Goal: Information Seeking & Learning: Learn about a topic

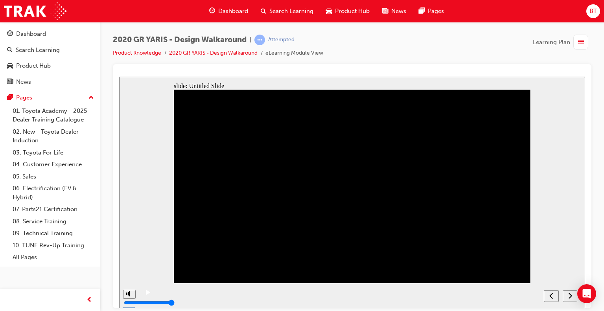
click at [146, 294] on icon "play/pause" at bounding box center [148, 291] width 4 height 5
click at [567, 295] on div "next" at bounding box center [570, 296] width 9 height 8
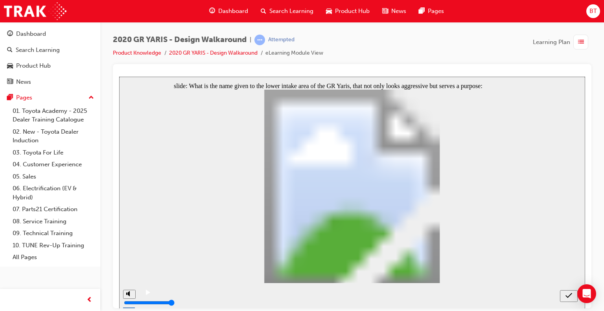
click at [567, 296] on icon "submit" at bounding box center [568, 294] width 7 height 5
radio input "false"
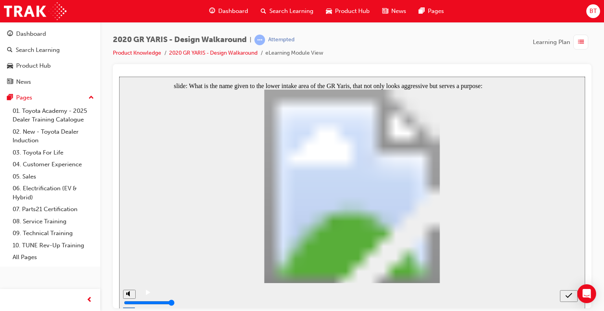
radio input "true"
click at [569, 296] on icon "submit" at bounding box center [568, 294] width 7 height 5
radio input "true"
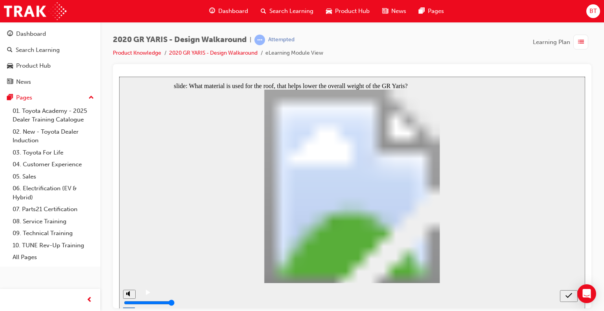
click at [567, 294] on icon "submit" at bounding box center [568, 295] width 7 height 7
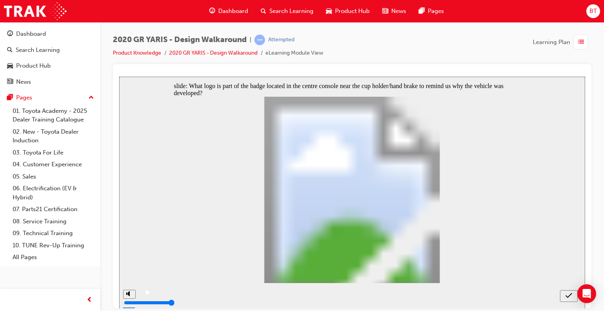
click at [565, 294] on icon "submit" at bounding box center [568, 295] width 7 height 7
radio input "false"
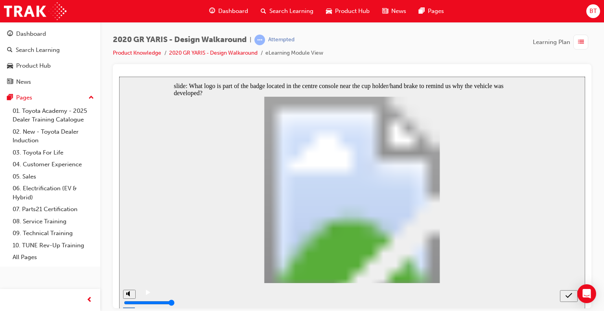
radio input "true"
click at [566, 294] on icon "submit" at bounding box center [568, 295] width 7 height 7
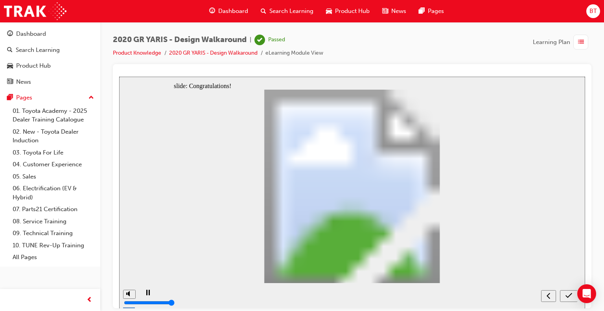
click at [569, 296] on icon "submit" at bounding box center [568, 295] width 7 height 7
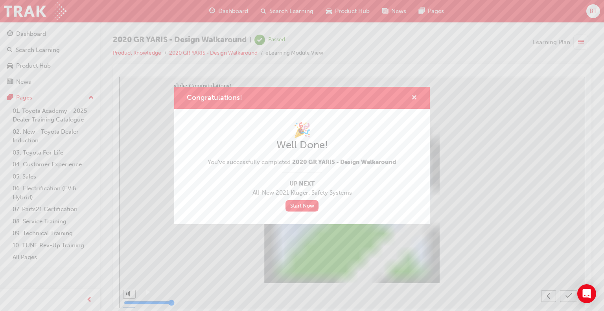
click at [414, 97] on span "cross-icon" at bounding box center [414, 98] width 6 height 7
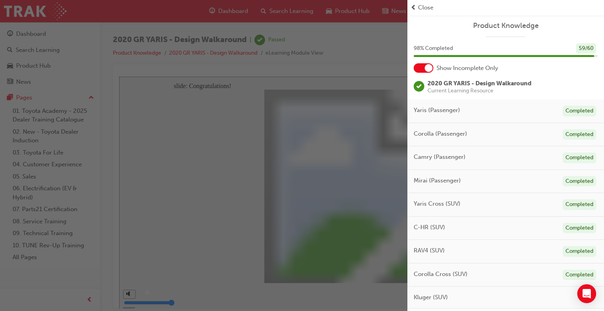
click at [419, 7] on span "Close" at bounding box center [425, 7] width 15 height 9
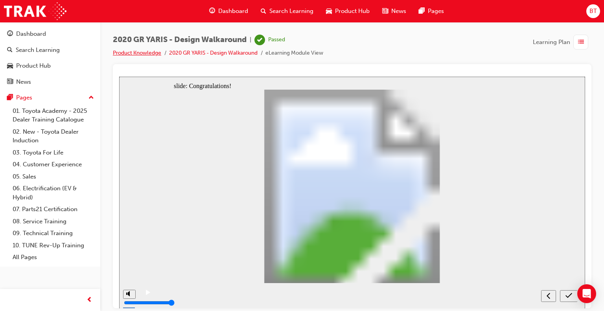
click at [138, 53] on link "Product Knowledge" at bounding box center [137, 53] width 48 height 7
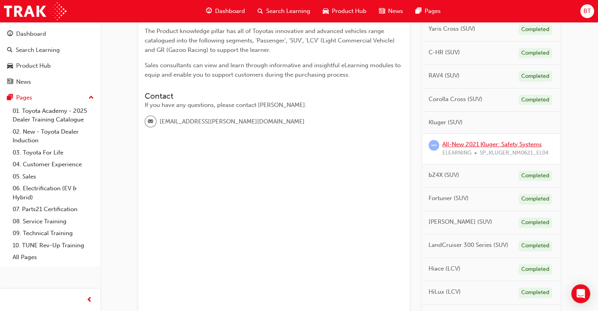
click at [508, 143] on link "All-New 2021 Kluger: Safety Systems" at bounding box center [491, 144] width 99 height 7
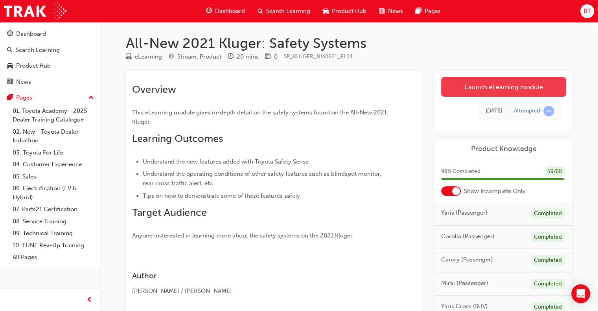
click at [498, 92] on link "Launch eLearning module" at bounding box center [503, 87] width 125 height 20
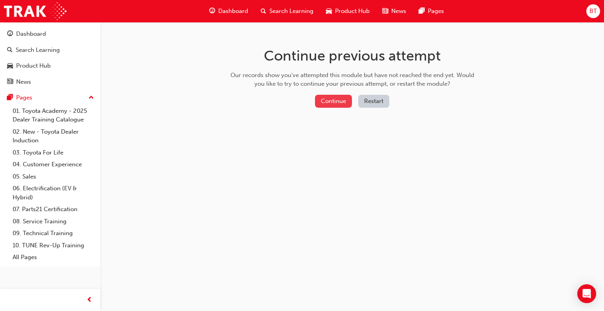
click at [336, 101] on button "Continue" at bounding box center [333, 101] width 37 height 13
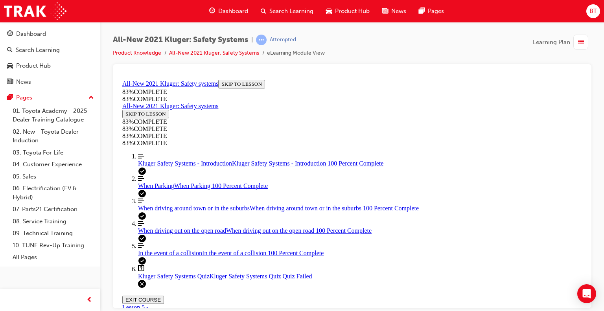
scroll to position [174, 0]
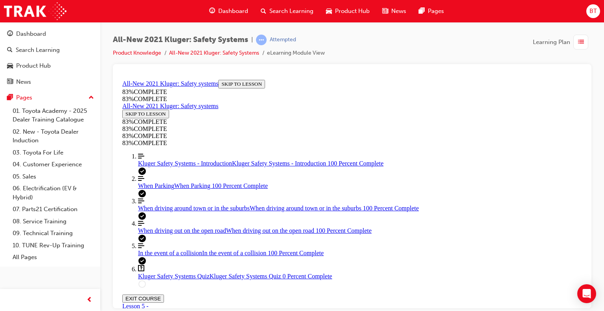
drag, startPoint x: 369, startPoint y: 237, endPoint x: 391, endPoint y: 164, distance: 76.1
drag, startPoint x: 367, startPoint y: 195, endPoint x: 391, endPoint y: 195, distance: 24.0
drag, startPoint x: 363, startPoint y: 235, endPoint x: 391, endPoint y: 236, distance: 28.7
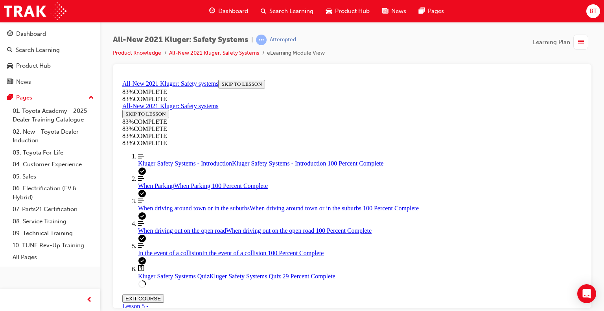
drag, startPoint x: 525, startPoint y: 264, endPoint x: 258, endPoint y: 200, distance: 274.9
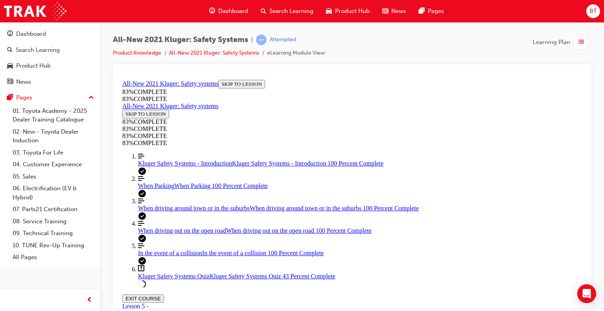
scroll to position [236, 0]
drag, startPoint x: 512, startPoint y: 241, endPoint x: 263, endPoint y: 216, distance: 250.8
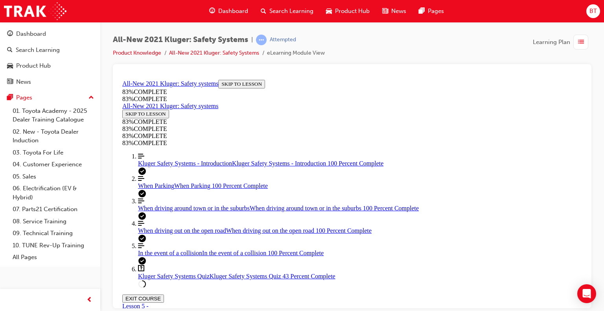
copy div "Besides automatically keeping a safe following distance between you and the veh…"
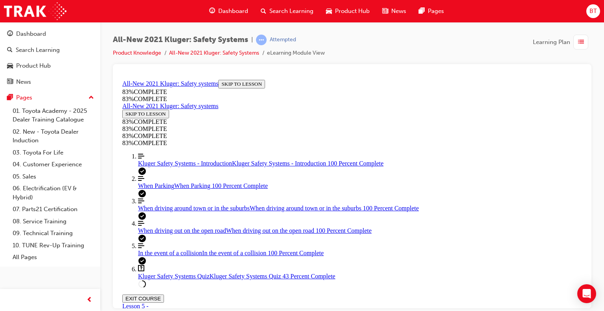
scroll to position [157, 0]
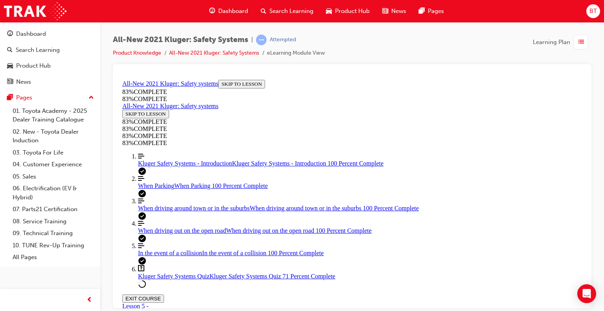
scroll to position [100, 0]
drag, startPoint x: 520, startPoint y: 221, endPoint x: 288, endPoint y: 107, distance: 257.5
copy div "A part of the Emergency Steering Assist diagram has been hidden. What happens a…"
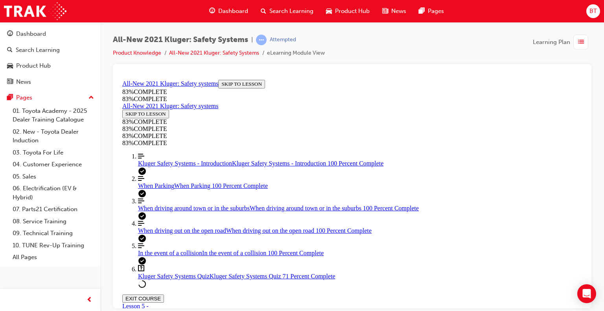
scroll to position [0, 0]
drag, startPoint x: 539, startPoint y: 230, endPoint x: 276, endPoint y: 204, distance: 264.2
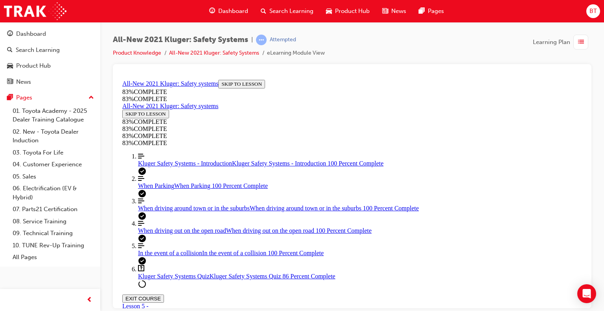
copy div "Your guest mentions seeing something on TV where the car stopped on it's own af…"
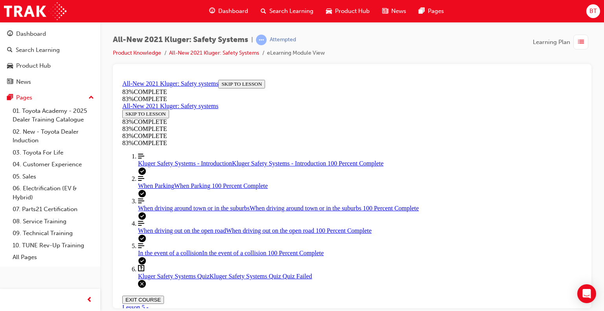
scroll to position [174, 0]
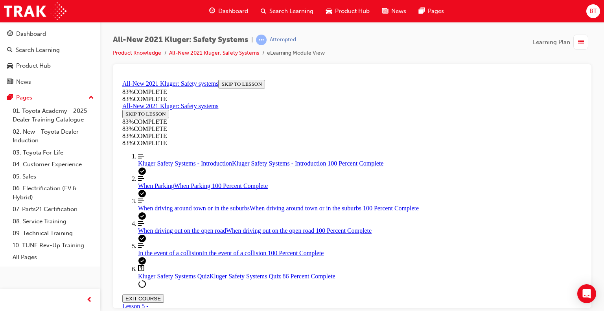
drag, startPoint x: 363, startPoint y: 225, endPoint x: 404, endPoint y: 151, distance: 84.6
drag, startPoint x: 389, startPoint y: 151, endPoint x: 370, endPoint y: 150, distance: 19.7
drag, startPoint x: 362, startPoint y: 184, endPoint x: 394, endPoint y: 144, distance: 51.3
drag, startPoint x: 371, startPoint y: 195, endPoint x: 393, endPoint y: 193, distance: 22.5
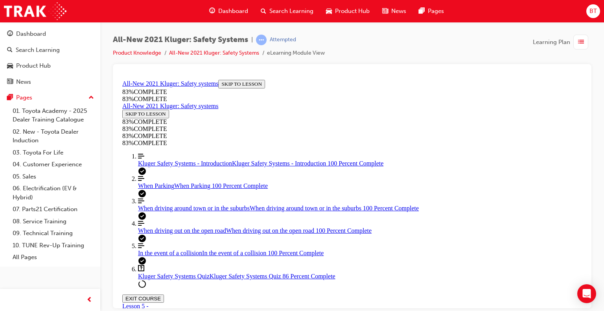
drag, startPoint x: 373, startPoint y: 224, endPoint x: 402, endPoint y: 228, distance: 30.1
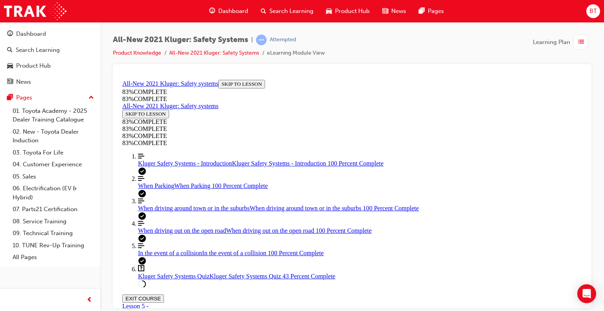
click at [163, 234] on div "When driving out on the open road When driving out on the open road 100 Percent…" at bounding box center [360, 230] width 444 height 7
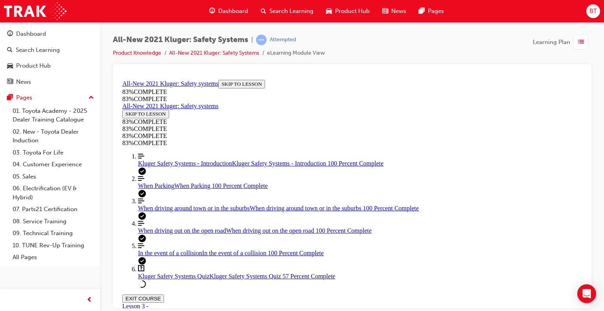
click at [162, 279] on link "Question box Question mark inside of a square Kluger Safety Systems Quiz Kluger…" at bounding box center [360, 271] width 444 height 15
drag, startPoint x: 354, startPoint y: 251, endPoint x: 380, endPoint y: 143, distance: 110.7
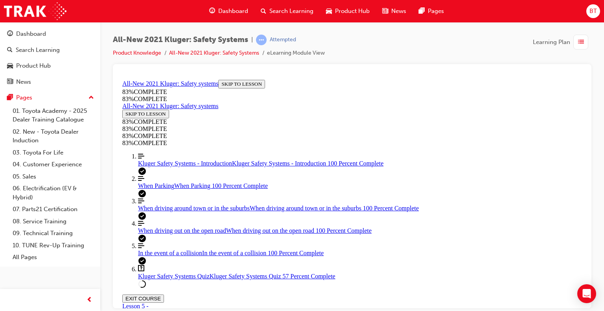
drag, startPoint x: 362, startPoint y: 193, endPoint x: 389, endPoint y: 254, distance: 66.3
drag, startPoint x: 367, startPoint y: 202, endPoint x: 385, endPoint y: 203, distance: 18.1
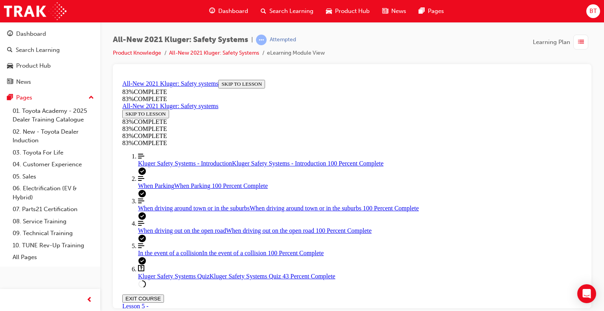
scroll to position [225, 0]
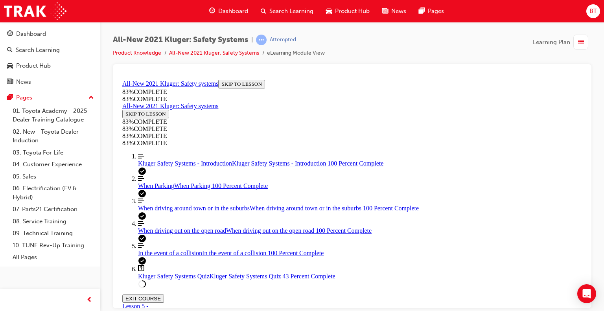
scroll to position [225, 0]
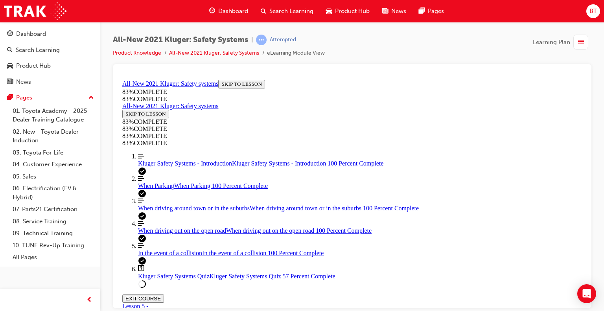
click at [177, 211] on div "When driving around town or in the suburbs When driving around town or in the s…" at bounding box center [360, 207] width 444 height 7
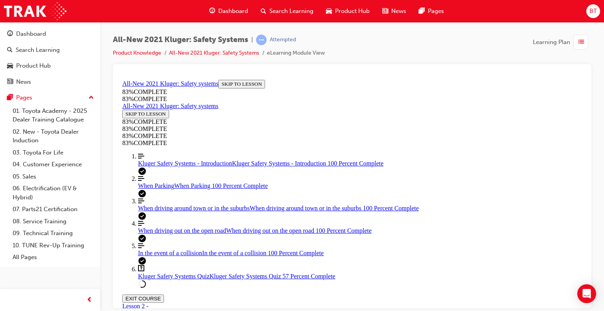
click at [177, 275] on span "Kluger Safety Systems Quiz" at bounding box center [174, 275] width 72 height 7
drag, startPoint x: 366, startPoint y: 143, endPoint x: 391, endPoint y: 141, distance: 24.9
drag, startPoint x: 373, startPoint y: 216, endPoint x: 388, endPoint y: 189, distance: 30.8
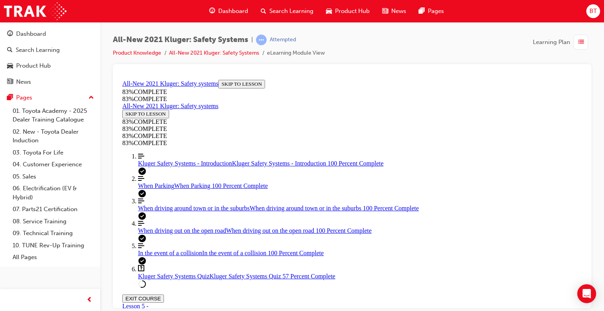
drag, startPoint x: 349, startPoint y: 250, endPoint x: 373, endPoint y: 248, distance: 24.9
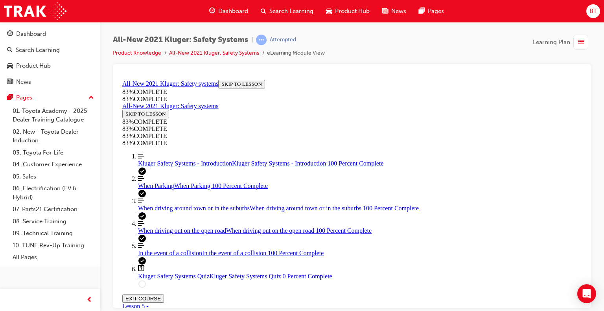
drag, startPoint x: 382, startPoint y: 203, endPoint x: 391, endPoint y: 237, distance: 35.5
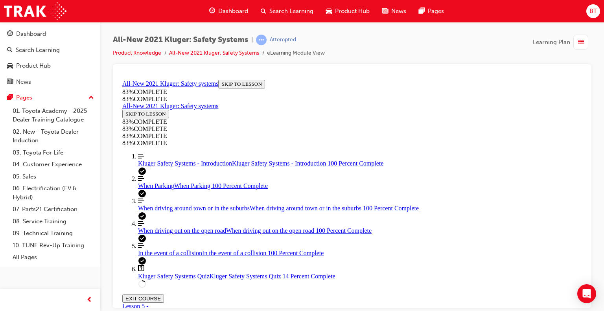
scroll to position [199, 0]
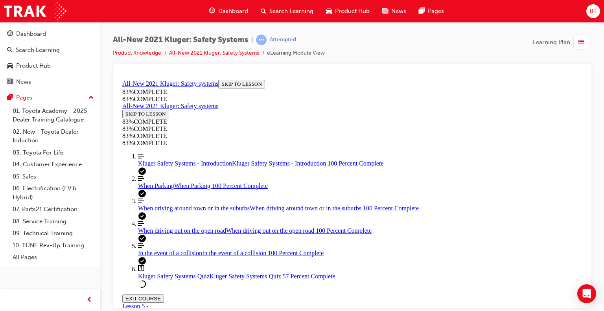
scroll to position [152, 0]
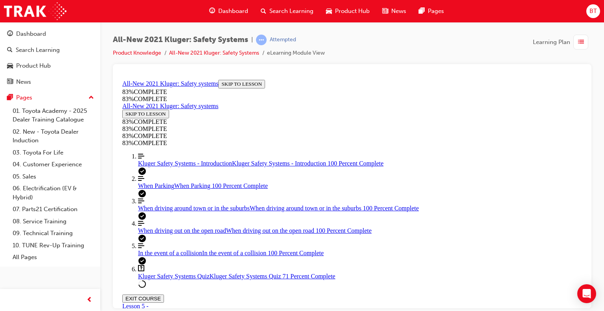
drag, startPoint x: 331, startPoint y: 250, endPoint x: 365, endPoint y: 176, distance: 81.2
drag, startPoint x: 364, startPoint y: 213, endPoint x: 390, endPoint y: 213, distance: 26.3
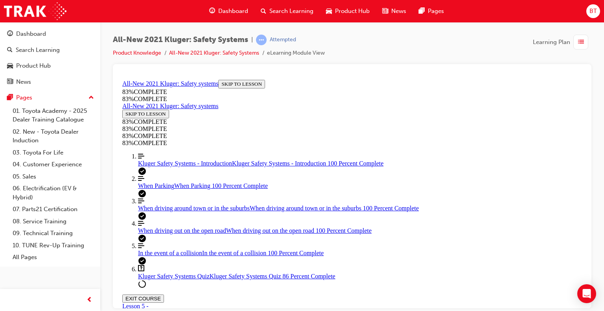
drag, startPoint x: 364, startPoint y: 246, endPoint x: 386, endPoint y: 246, distance: 21.2
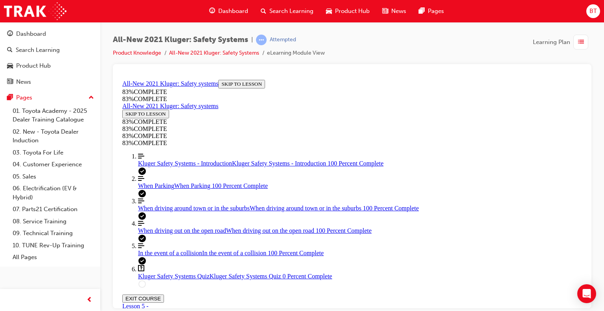
scroll to position [66, 0]
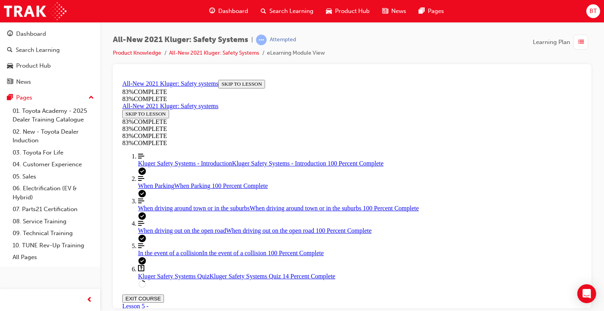
scroll to position [318, 0]
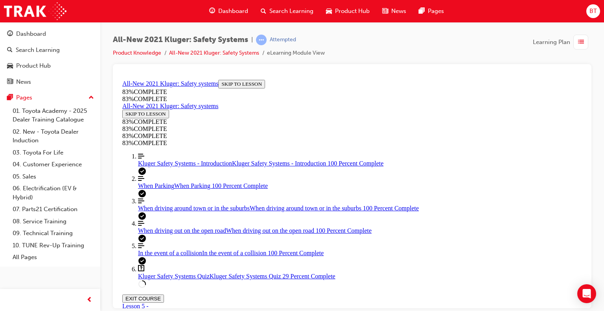
scroll to position [264, 0]
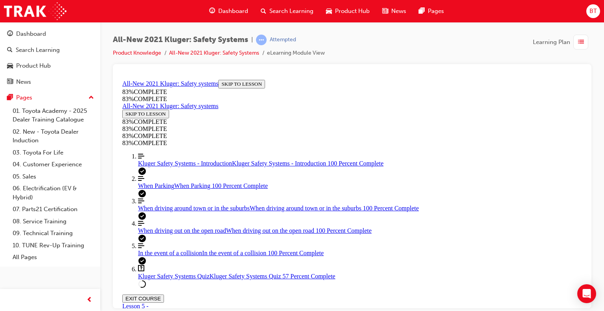
drag, startPoint x: 365, startPoint y: 197, endPoint x: 394, endPoint y: 156, distance: 50.3
drag, startPoint x: 368, startPoint y: 231, endPoint x: 389, endPoint y: 193, distance: 43.3
drag, startPoint x: 363, startPoint y: 226, endPoint x: 383, endPoint y: 227, distance: 19.7
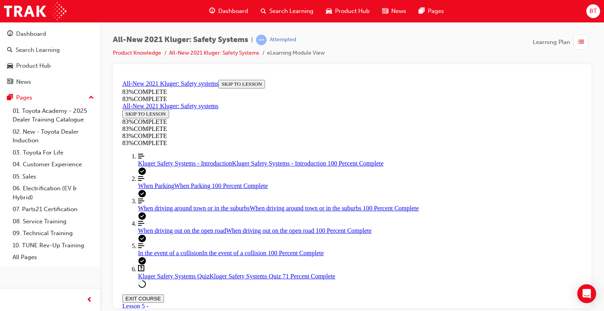
scroll to position [225, 0]
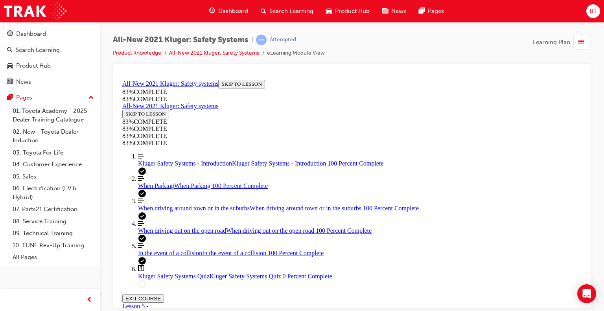
scroll to position [264, 0]
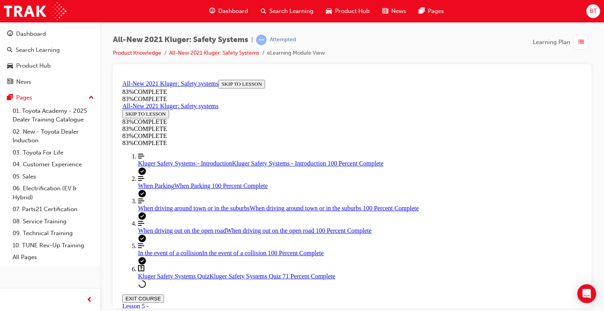
scroll to position [107, 0]
drag, startPoint x: 377, startPoint y: 167, endPoint x: 402, endPoint y: 243, distance: 79.9
drag, startPoint x: 349, startPoint y: 168, endPoint x: 374, endPoint y: 204, distance: 43.5
drag, startPoint x: 362, startPoint y: 172, endPoint x: 376, endPoint y: 169, distance: 14.0
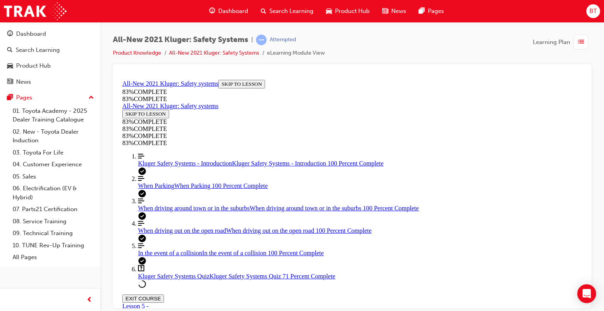
drag, startPoint x: 376, startPoint y: 169, endPoint x: 396, endPoint y: 167, distance: 19.7
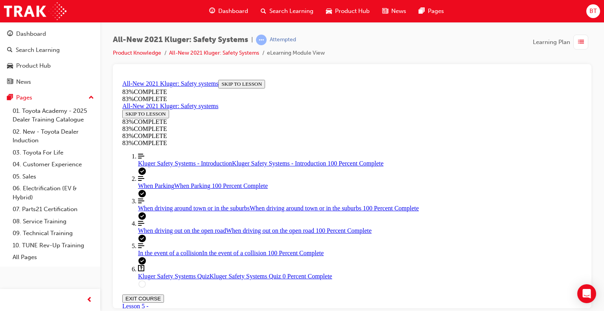
drag, startPoint x: 380, startPoint y: 203, endPoint x: 410, endPoint y: 266, distance: 69.6
drag, startPoint x: 377, startPoint y: 240, endPoint x: 392, endPoint y: 205, distance: 37.7
drag, startPoint x: 370, startPoint y: 234, endPoint x: 397, endPoint y: 200, distance: 43.0
drag, startPoint x: 384, startPoint y: 242, endPoint x: 400, endPoint y: 241, distance: 16.5
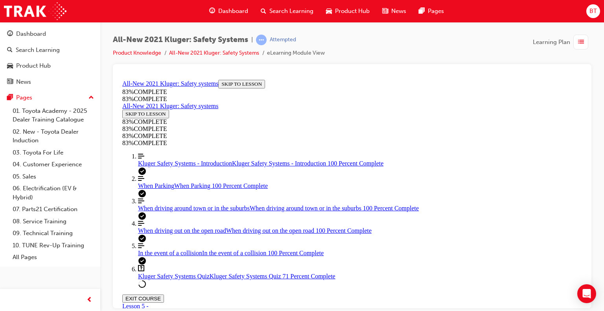
scroll to position [303, 0]
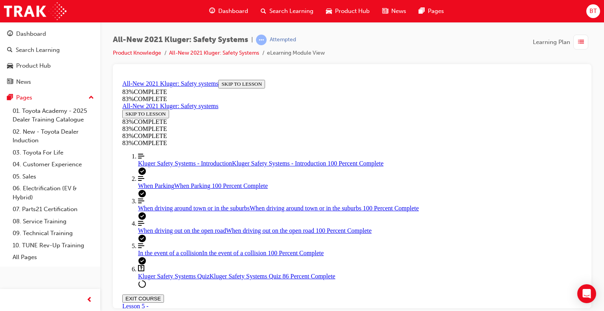
scroll to position [185, 0]
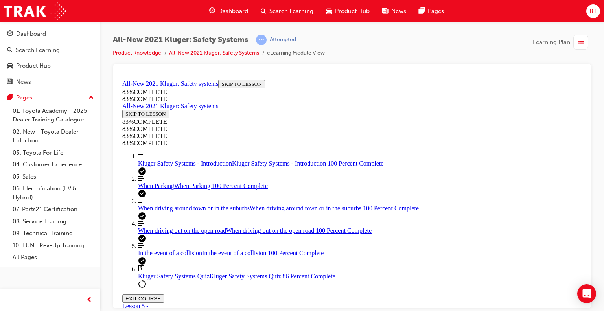
scroll to position [247, 0]
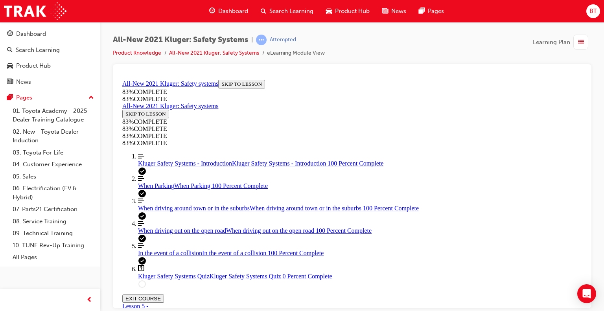
drag, startPoint x: 320, startPoint y: 259, endPoint x: 328, endPoint y: 257, distance: 8.5
